Goal: Task Accomplishment & Management: Manage account settings

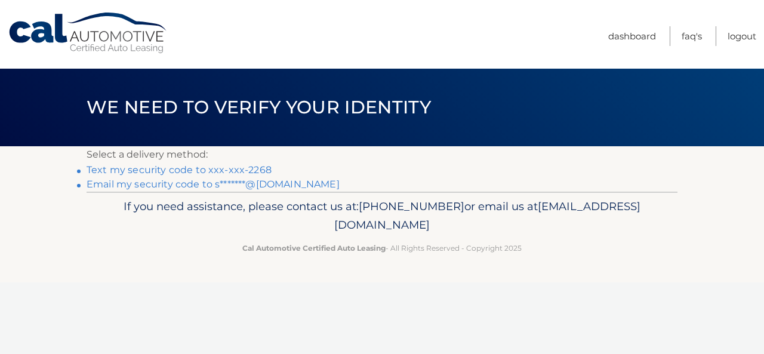
click at [177, 172] on link "Text my security code to xxx-xxx-2268" at bounding box center [179, 169] width 185 height 11
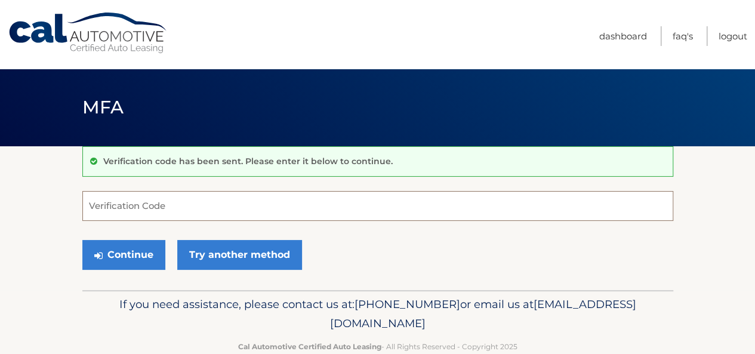
click at [162, 209] on input "Verification Code" at bounding box center [377, 206] width 591 height 30
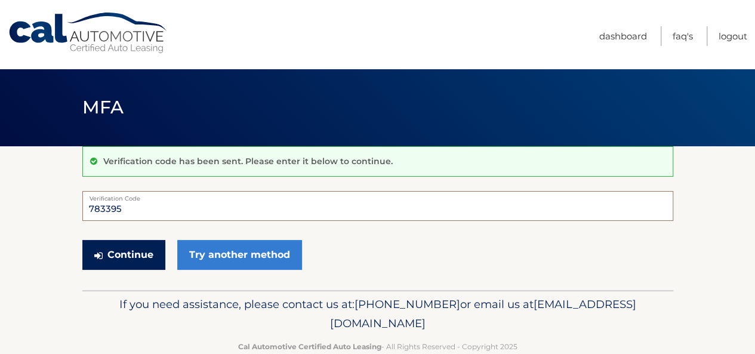
type input "783395"
click at [121, 254] on button "Continue" at bounding box center [123, 255] width 83 height 30
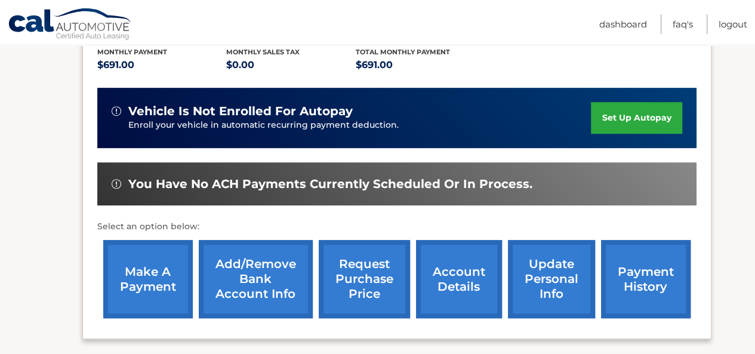
scroll to position [261, 0]
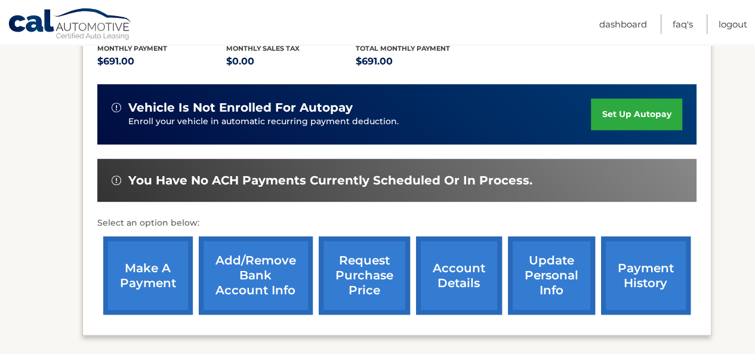
click at [452, 288] on link "account details" at bounding box center [459, 275] width 86 height 78
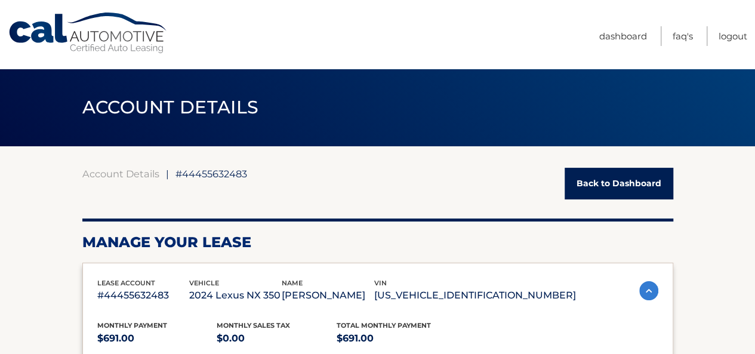
click at [754, 286] on html "Cal Automotive Menu Dashboard FAQ's Logout |" at bounding box center [377, 177] width 755 height 354
click at [733, 129] on div "ACCOUNT DETAILS ←" at bounding box center [377, 108] width 755 height 78
drag, startPoint x: 756, startPoint y: 92, endPoint x: 538, endPoint y: 23, distance: 229.1
click at [538, 23] on nav "Menu Dashboard FAQ's Logout" at bounding box center [462, 34] width 569 height 69
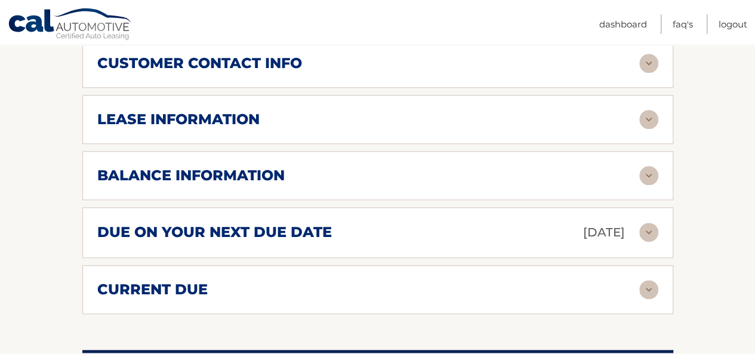
scroll to position [646, 0]
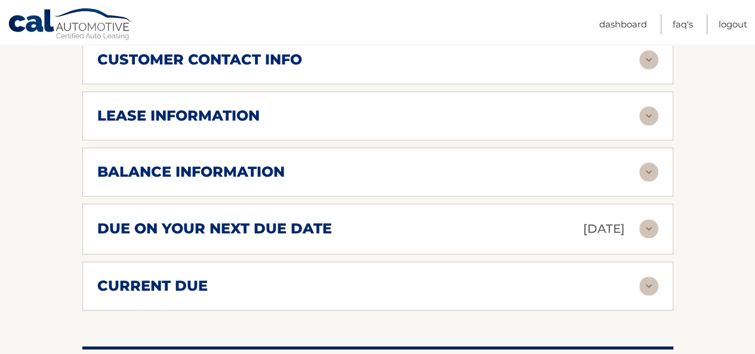
click at [467, 286] on div "current due" at bounding box center [368, 286] width 542 height 18
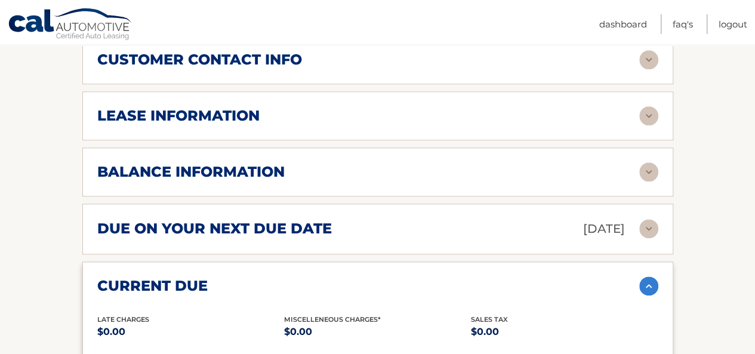
drag, startPoint x: 759, startPoint y: 242, endPoint x: 724, endPoint y: 299, distance: 67.2
click at [724, 299] on section "Account Details | #44455632483 Back to Dashboard Manage Your Lease lease accoun…" at bounding box center [377, 78] width 755 height 1154
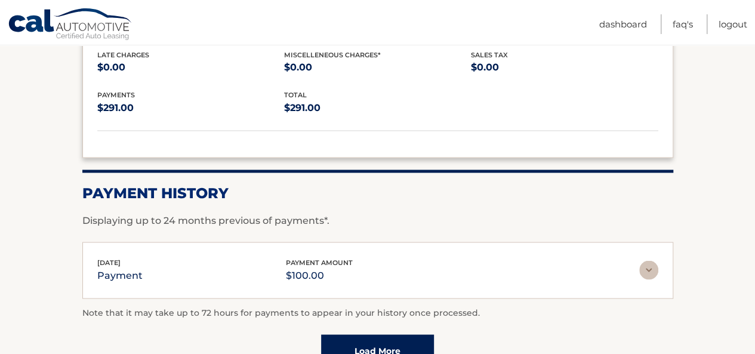
scroll to position [897, 0]
